Goal: Information Seeking & Learning: Check status

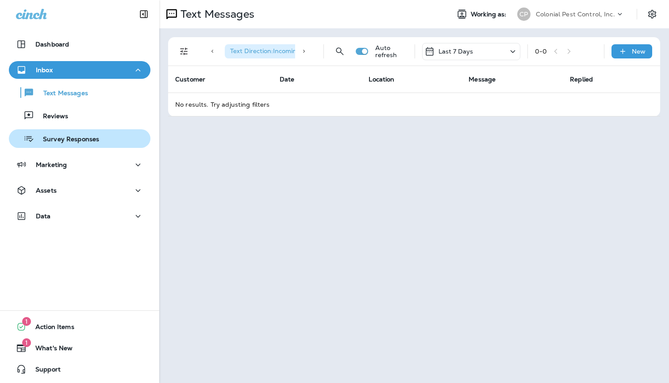
click at [87, 135] on p "Survey Responses" at bounding box center [66, 139] width 65 height 8
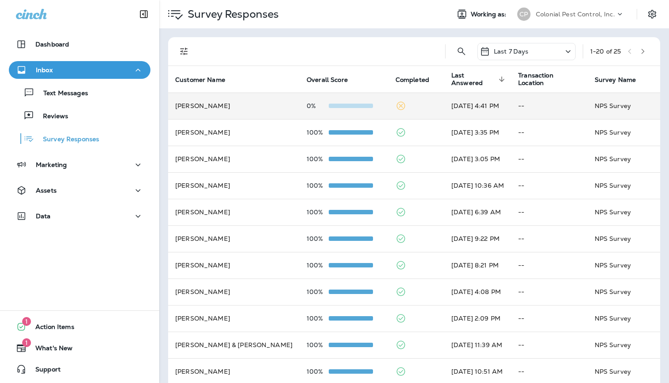
click at [215, 96] on td "[PERSON_NAME]" at bounding box center [233, 105] width 131 height 27
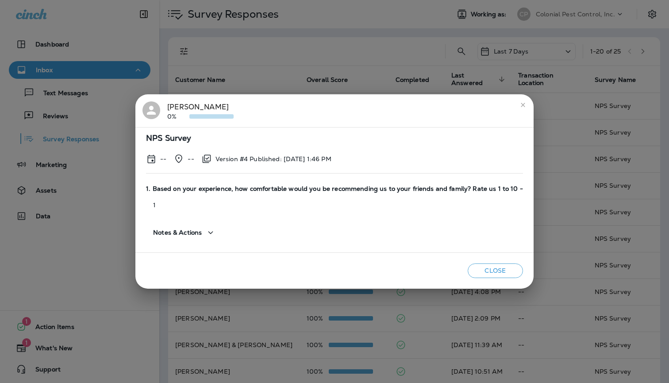
click at [231, 76] on div "[PERSON_NAME] 0% NPS Survey -- -- Version #4 Published: [DATE] 1:46 PM 1. Based…" at bounding box center [334, 191] width 669 height 383
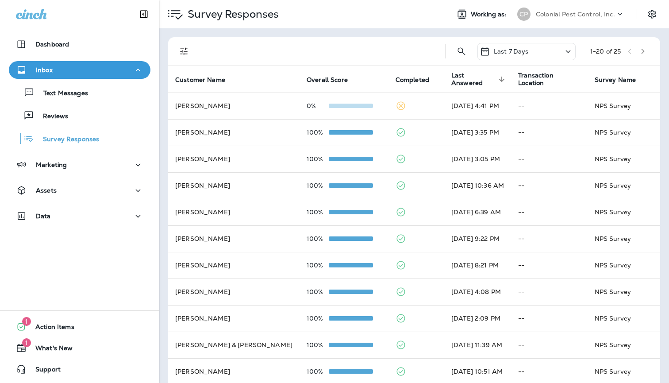
click at [181, 55] on icon "Filters" at bounding box center [184, 51] width 11 height 11
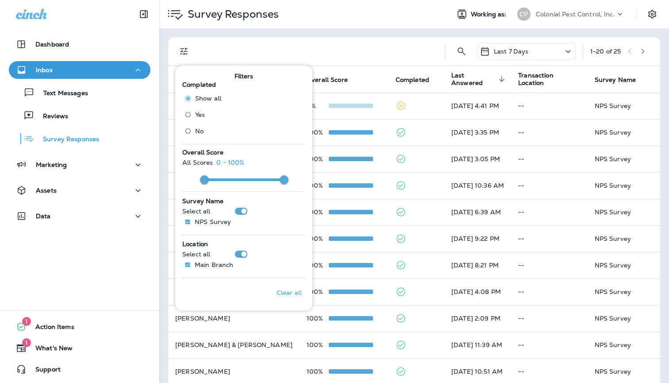
click at [197, 112] on span "Yes" at bounding box center [200, 114] width 10 height 7
click at [365, 55] on div "Completed : Yes" at bounding box center [319, 51] width 238 height 28
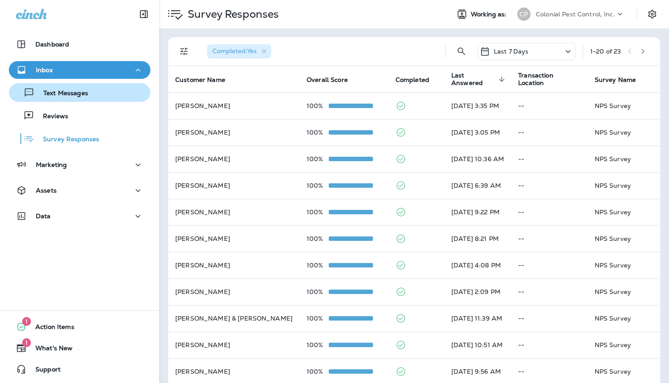
click at [67, 97] on p "Text Messages" at bounding box center [62, 93] width 54 height 8
